Goal: Task Accomplishment & Management: Complete application form

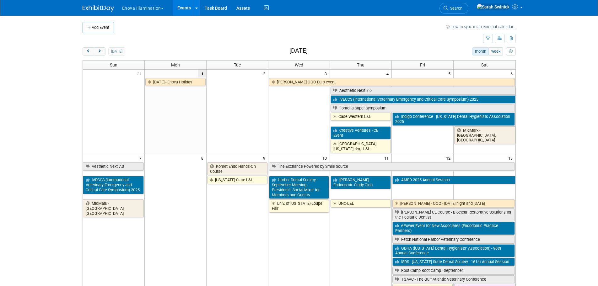
click at [93, 25] on button "Add Event" at bounding box center [98, 27] width 31 height 11
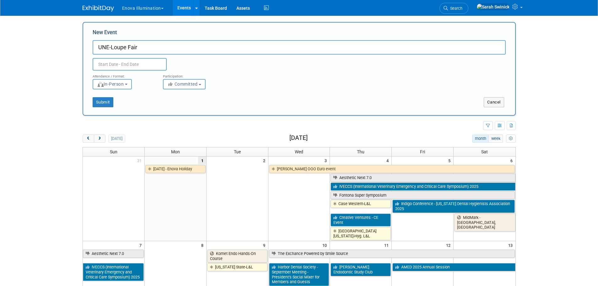
type input "UNE-Loupe Fair"
click at [107, 66] on input "text" at bounding box center [130, 64] width 74 height 13
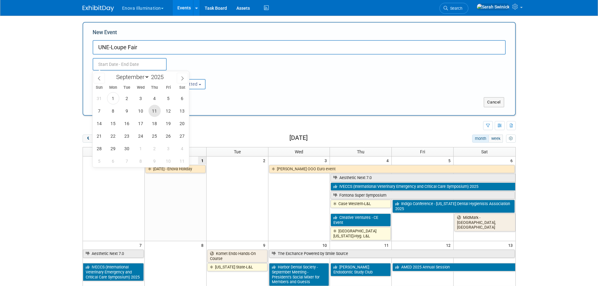
click at [155, 108] on span "11" at bounding box center [155, 111] width 12 height 12
click at [154, 108] on span "11" at bounding box center [155, 111] width 12 height 12
type input "Sep 11, 2025 to Sep 11, 2025"
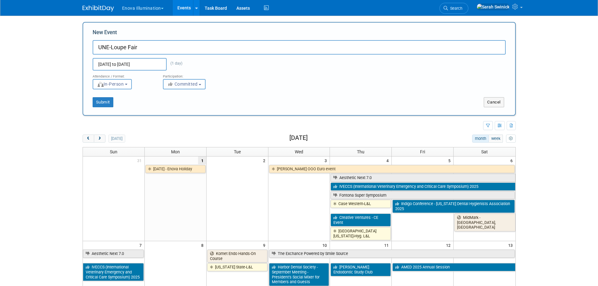
click at [171, 83] on icon "button" at bounding box center [170, 84] width 7 height 4
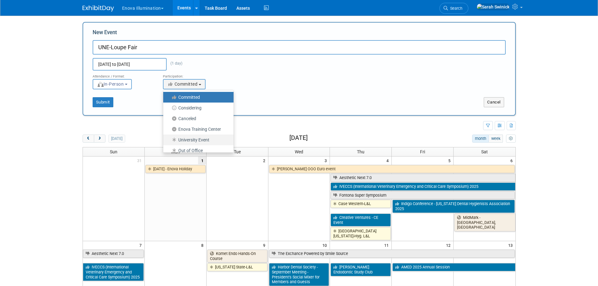
click at [180, 135] on link "University Event" at bounding box center [198, 140] width 70 height 11
click at [172, 135] on link "University Event" at bounding box center [198, 140] width 70 height 11
click at [173, 137] on label "University Event" at bounding box center [196, 140] width 61 height 8
click at [169, 138] on input "University Event" at bounding box center [167, 140] width 4 height 4
select select "103"
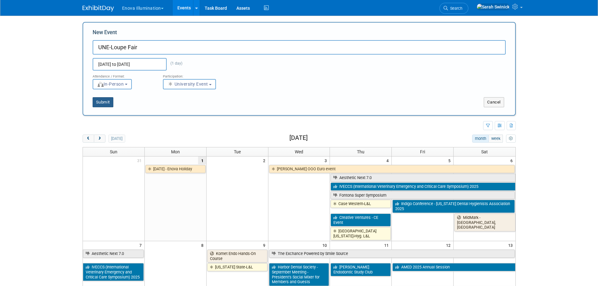
click at [109, 102] on button "Submit" at bounding box center [103, 102] width 21 height 10
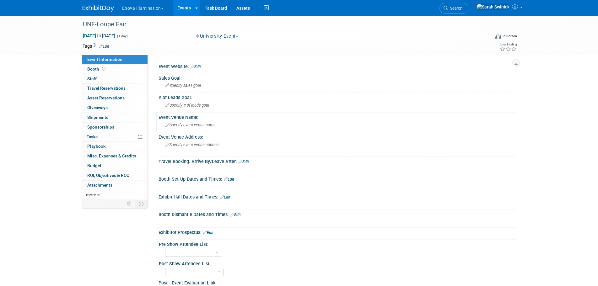
click at [193, 123] on span "Specify event venue name" at bounding box center [191, 125] width 50 height 5
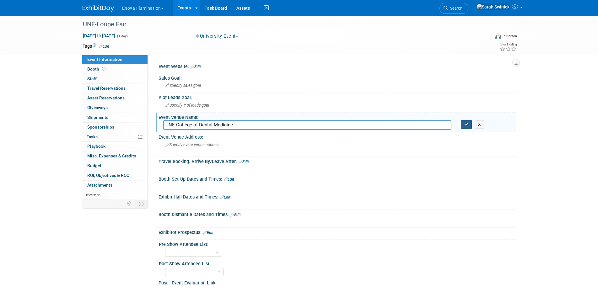
type input "UNE College of Dental Medicine"
click at [470, 125] on button "button" at bounding box center [466, 124] width 11 height 9
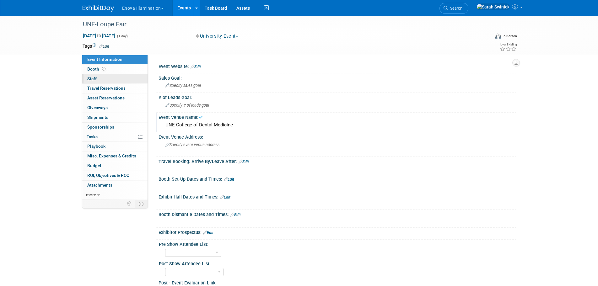
click at [112, 79] on link "0 Staff 0" at bounding box center [114, 78] width 65 height 9
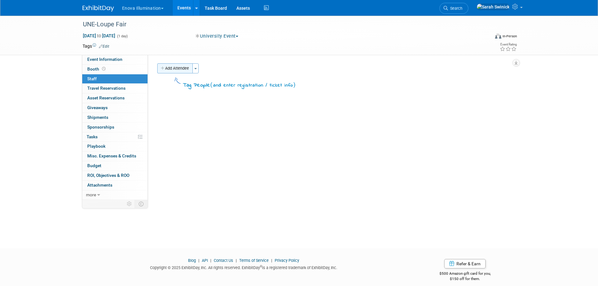
click at [178, 73] on button "Add Attendee" at bounding box center [174, 68] width 35 height 10
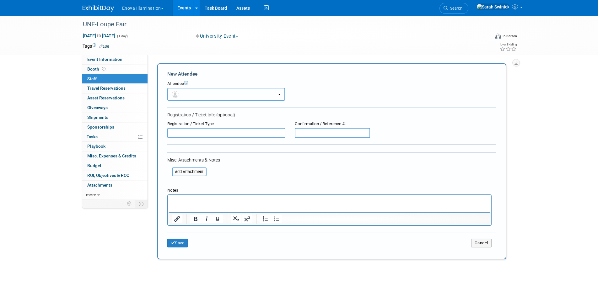
drag, startPoint x: 182, startPoint y: 96, endPoint x: 182, endPoint y: 102, distance: 5.3
click at [182, 96] on button "button" at bounding box center [226, 94] width 118 height 13
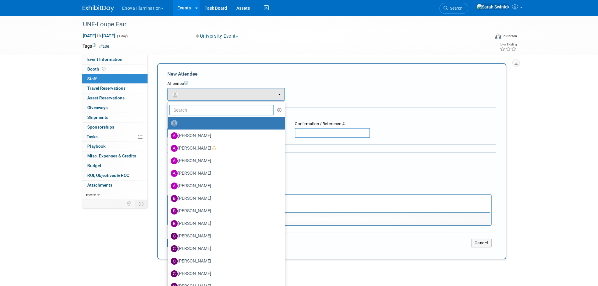
click at [183, 112] on input "text" at bounding box center [221, 110] width 105 height 11
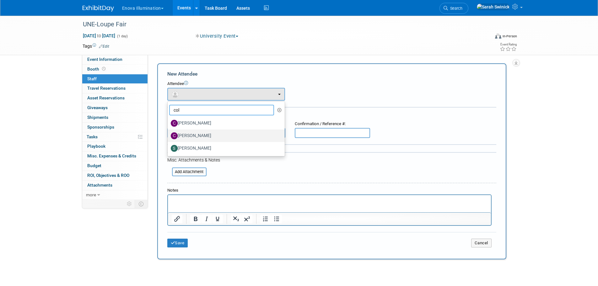
type input "col"
click at [179, 136] on label "Colin Bushell" at bounding box center [225, 136] width 108 height 10
click at [169, 136] on input "Colin Bushell" at bounding box center [167, 135] width 4 height 4
select select "dfb92433-3337-415e-a506-7b7030115af7"
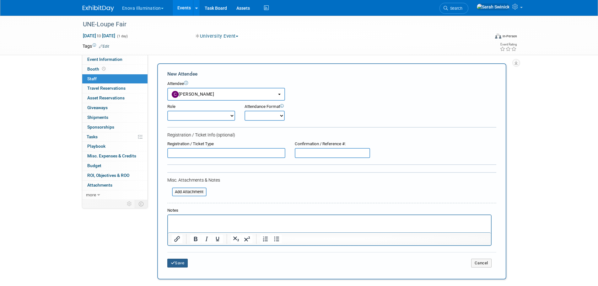
click at [173, 264] on icon "submit" at bounding box center [173, 263] width 4 height 4
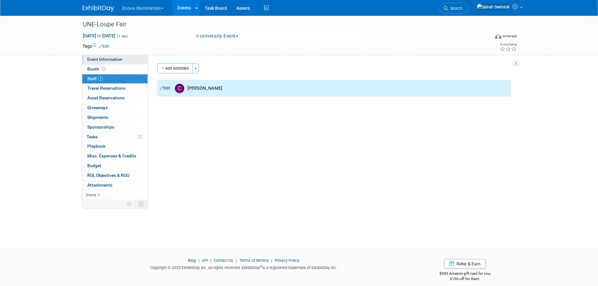
click at [116, 57] on span "Event Information" at bounding box center [104, 59] width 35 height 5
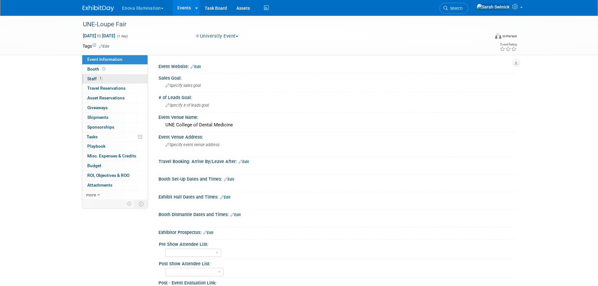
click at [129, 80] on link "1 Staff 1" at bounding box center [114, 78] width 65 height 9
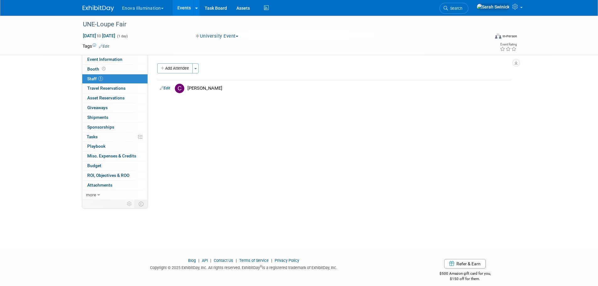
click at [119, 55] on div "UNE-Loupe Fair Sep 11, 2025 to Sep 11, 2025 (1 day) Sep 11, 2025 to Sep 11, 202…" at bounding box center [299, 35] width 443 height 39
click at [119, 58] on span "Event Information" at bounding box center [104, 59] width 35 height 5
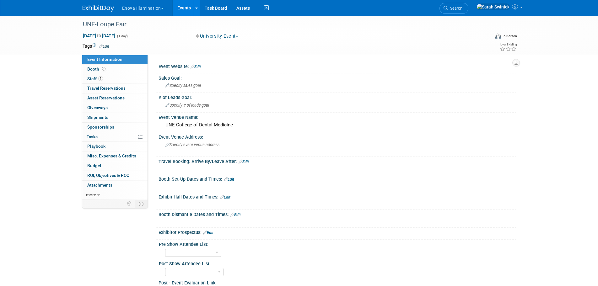
click at [95, 8] on img at bounding box center [98, 8] width 31 height 6
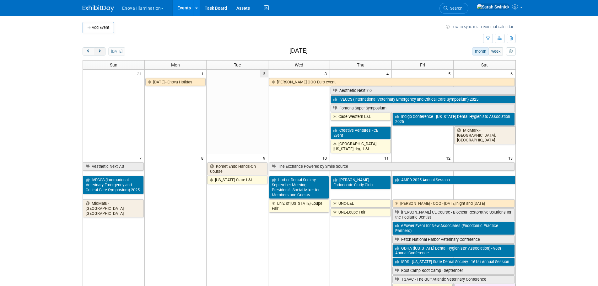
click at [99, 51] on span "next" at bounding box center [99, 52] width 5 height 4
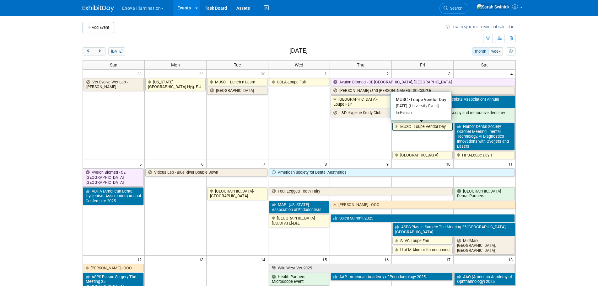
click at [401, 130] on link "MUSC - Loupe Vendor Day" at bounding box center [423, 127] width 60 height 8
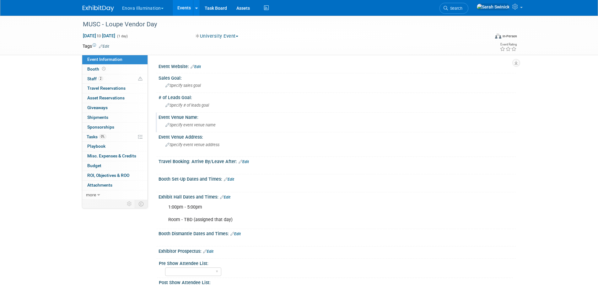
click at [177, 128] on div "Specify event venue name" at bounding box center [337, 125] width 348 height 10
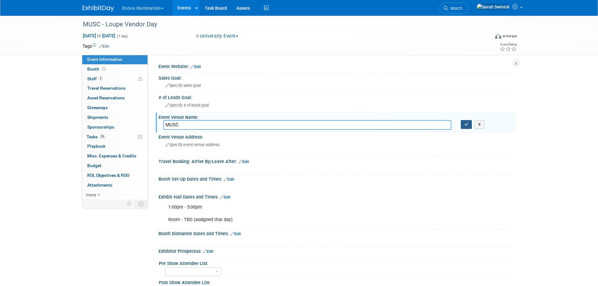
type input "MUSC"
drag, startPoint x: 466, startPoint y: 124, endPoint x: 460, endPoint y: 125, distance: 6.3
click at [466, 124] on icon "button" at bounding box center [467, 124] width 4 height 4
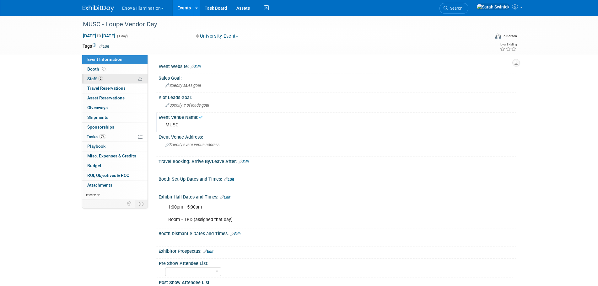
click at [133, 80] on link "2 Staff 2" at bounding box center [114, 78] width 65 height 9
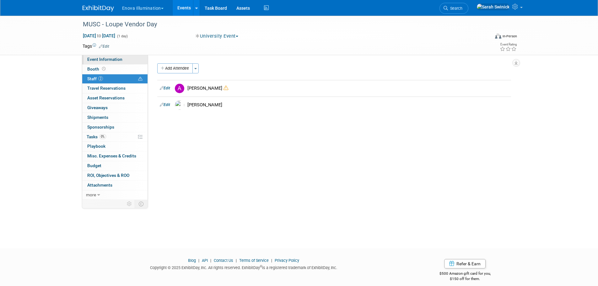
click at [134, 63] on link "Event Information" at bounding box center [114, 59] width 65 height 9
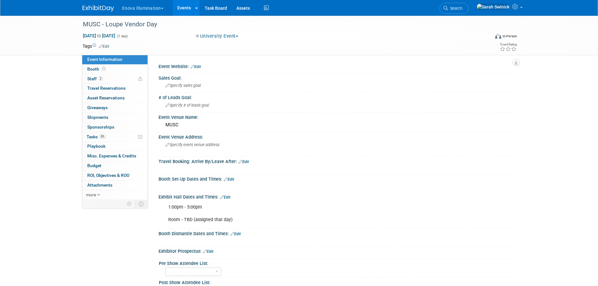
click at [103, 10] on img at bounding box center [98, 8] width 31 height 6
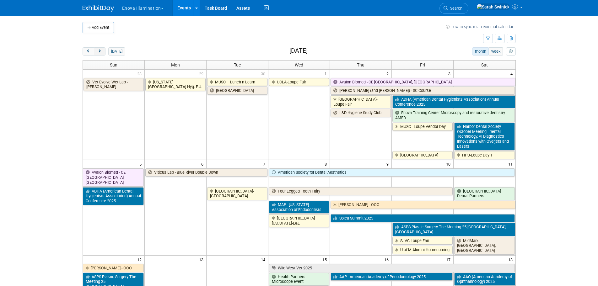
click at [98, 47] on button "next" at bounding box center [100, 51] width 12 height 8
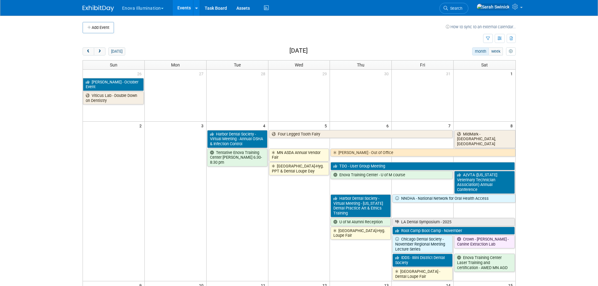
click at [469, 10] on link "Search" at bounding box center [454, 8] width 29 height 11
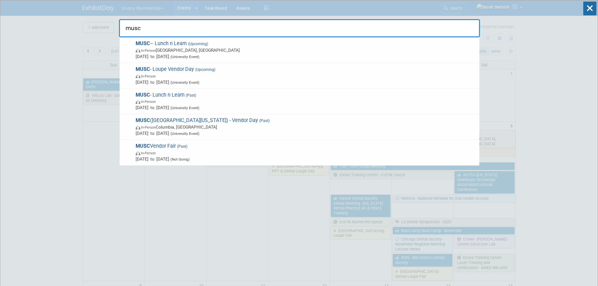
type input "musc"
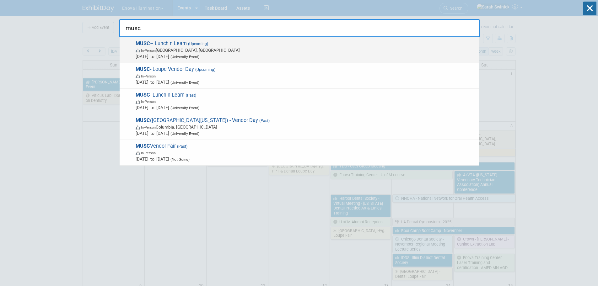
click at [138, 57] on span "[DATE] to [DATE] (University Event)" at bounding box center [306, 56] width 341 height 6
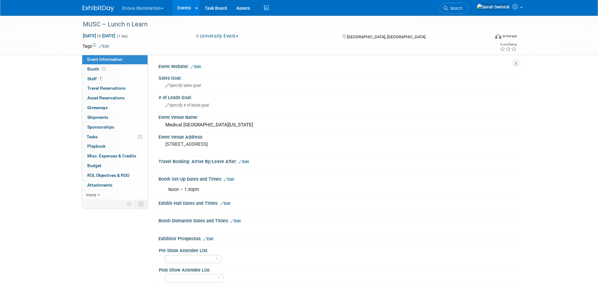
click at [90, 10] on img at bounding box center [98, 8] width 31 height 6
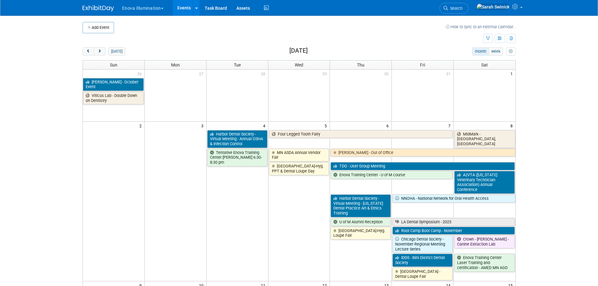
click at [463, 10] on span "Search" at bounding box center [455, 8] width 14 height 5
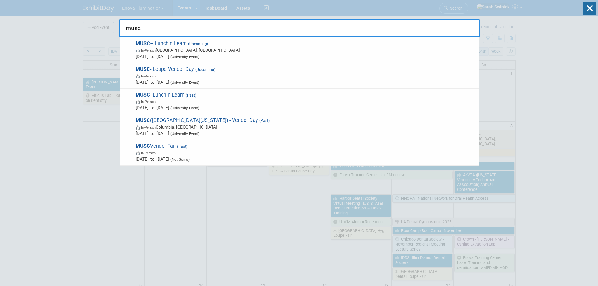
type input "musc"
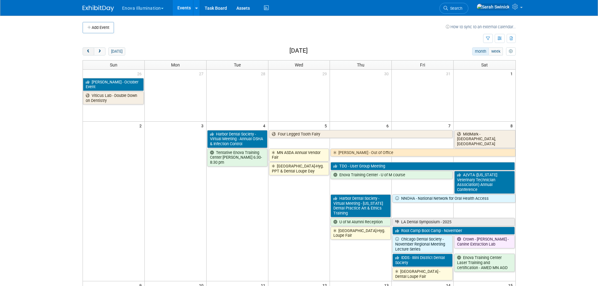
click at [87, 56] on button "prev" at bounding box center [89, 51] width 12 height 8
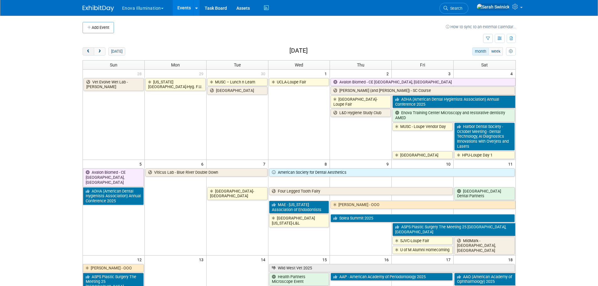
click at [87, 52] on span "prev" at bounding box center [88, 52] width 5 height 4
